Goal: Task Accomplishment & Management: Use online tool/utility

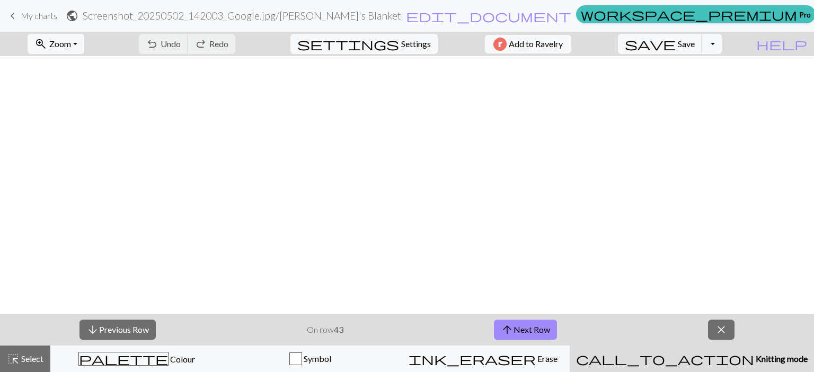
scroll to position [530, 0]
click at [694, 44] on span "Save" at bounding box center [685, 44] width 17 height 10
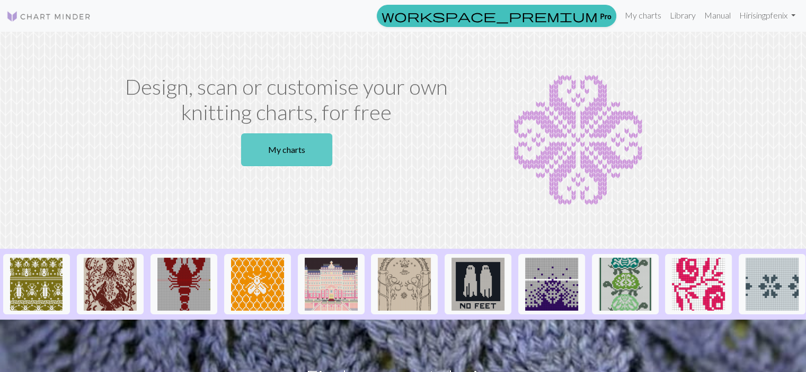
click at [292, 152] on link "My charts" at bounding box center [286, 149] width 91 height 33
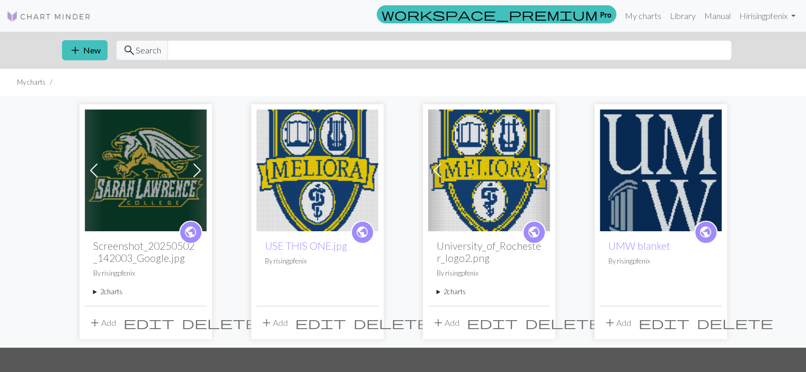
click at [154, 167] on img at bounding box center [146, 171] width 122 height 122
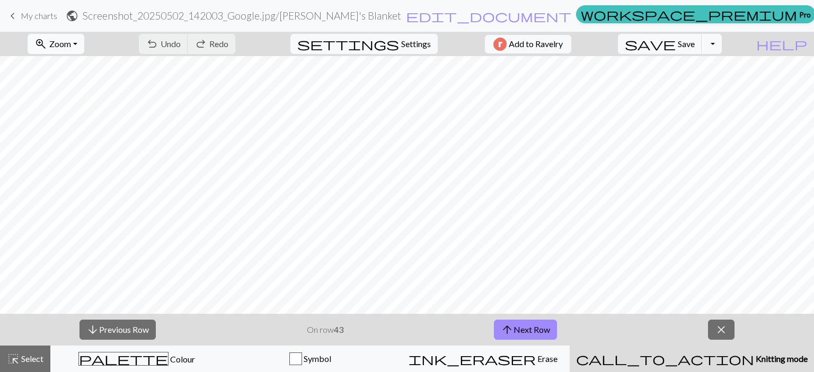
click at [47, 41] on span "zoom_in" at bounding box center [40, 44] width 13 height 15
click at [65, 69] on button "Fit all" at bounding box center [70, 67] width 84 height 17
click at [694, 47] on span "Save" at bounding box center [685, 44] width 17 height 10
click at [513, 334] on span "arrow_upward" at bounding box center [507, 330] width 13 height 15
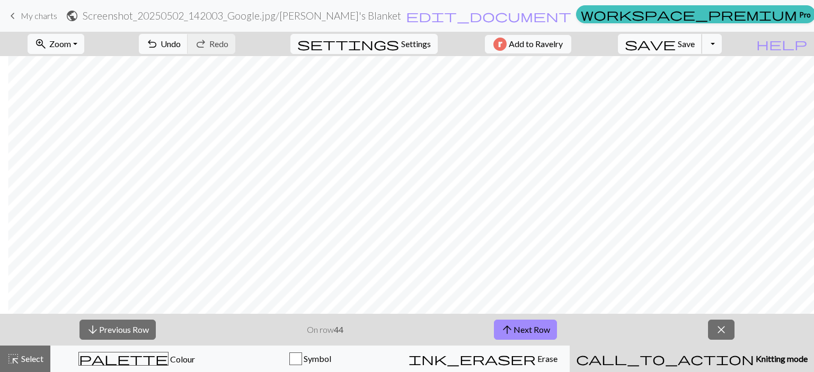
click at [694, 42] on span "Save" at bounding box center [685, 44] width 17 height 10
click at [675, 49] on span "save" at bounding box center [649, 44] width 51 height 15
